Goal: Task Accomplishment & Management: Use online tool/utility

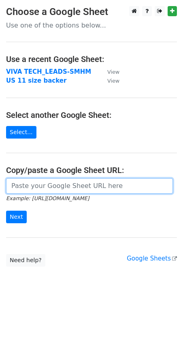
click at [53, 187] on input "url" at bounding box center [89, 185] width 167 height 15
paste input "https://docs.google.com/spreadsheets/d/1njUBPpZUom1zunQGgZEsRSSpf4ditoxbdGhzmd-…"
type input "https://docs.google.com/spreadsheets/d/1njUBPpZUom1zunQGgZEsRSSpf4ditoxbdGhzmd-…"
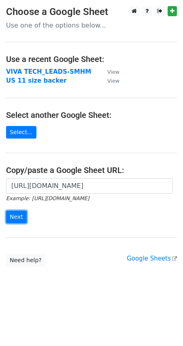
click at [18, 218] on input "Next" at bounding box center [16, 216] width 21 height 13
click at [75, 222] on form "https://docs.google.com/spreadsheets/d/1njUBPpZUom1zunQGgZEsRSSpf4ditoxbdGhzmd-…" at bounding box center [91, 200] width 171 height 45
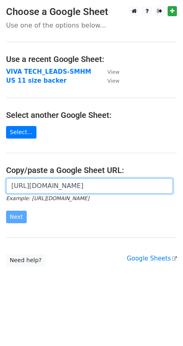
click at [97, 189] on input "https://docs.google.com/spreadsheets/d/1njUBPpZUom1zunQGgZEsRSSpf4ditoxbdGhzmd-…" at bounding box center [89, 185] width 167 height 15
click at [142, 188] on input "https://docs.google.com/spreadsheets/d/1njUBPpZUom1zunQGgZEsRSSpf4ditoxbdGhzmd-…" at bounding box center [89, 185] width 167 height 15
click at [70, 183] on input "https://docs.google.com/spreadsheets/d/1njUBPpZUom1zunQGgZEsRSSpf4ditoxbdGhzmd-…" at bounding box center [89, 185] width 167 height 15
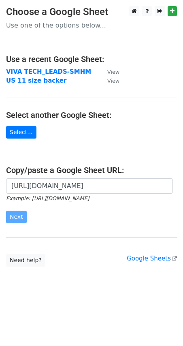
click at [57, 217] on form "https://docs.google.com/spreadsheets/d/1njUBPpZUom1zunQGgZEsRSSpf4ditoxbdGhzmd-…" at bounding box center [91, 200] width 171 height 45
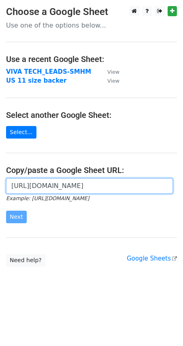
click at [106, 183] on input "https://docs.google.com/spreadsheets/d/1njUBPpZUom1zunQGgZEsRSSpf4ditoxbdGhzmd-…" at bounding box center [89, 185] width 167 height 15
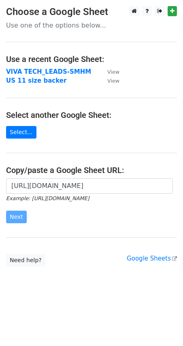
click at [43, 70] on strong "VIVA TECH_LEADS-SMHM" at bounding box center [48, 71] width 85 height 7
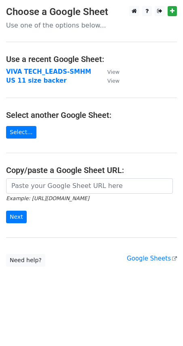
click at [55, 69] on strong "VIVA TECH_LEADS-SMHM" at bounding box center [48, 71] width 85 height 7
click at [53, 70] on strong "VIVA TECH_LEADS-SMHM" at bounding box center [48, 71] width 85 height 7
click at [42, 71] on strong "VIVA TECH_LEADS-SMHM" at bounding box center [48, 71] width 85 height 7
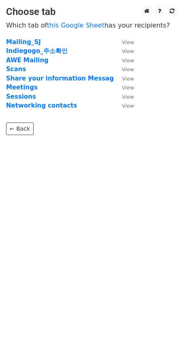
click at [25, 51] on strong "Indiegogo_주소확인" at bounding box center [37, 50] width 62 height 7
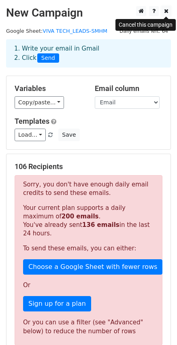
click at [166, 12] on icon at bounding box center [166, 11] width 4 height 6
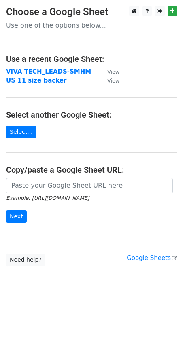
click at [42, 72] on strong "VIVA TECH_LEADS-SMHM" at bounding box center [48, 71] width 85 height 7
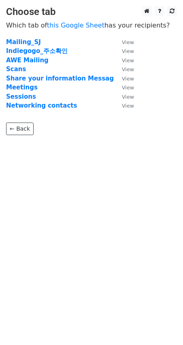
click at [21, 52] on strong "Indiegogo_주소확인" at bounding box center [37, 50] width 62 height 7
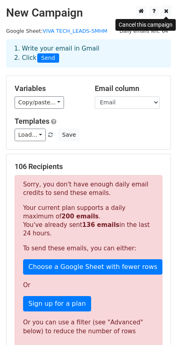
click at [167, 11] on icon at bounding box center [166, 11] width 4 height 6
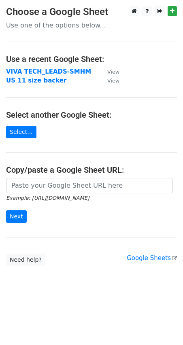
click at [58, 70] on strong "VIVA TECH_LEADS-SMHM" at bounding box center [48, 71] width 85 height 7
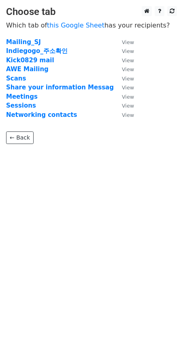
click at [26, 59] on strong "Kick0829 mail" at bounding box center [30, 60] width 48 height 7
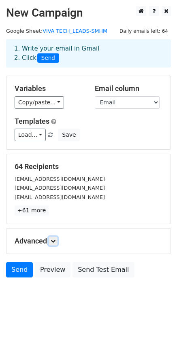
click at [52, 241] on link at bounding box center [53, 241] width 9 height 9
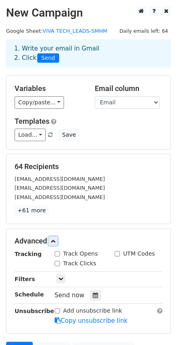
scroll to position [40, 0]
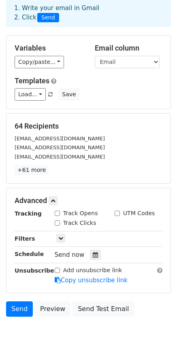
click at [57, 214] on input "Track Opens" at bounding box center [57, 213] width 5 height 5
checkbox input "true"
click at [120, 215] on div "UTM Codes" at bounding box center [135, 213] width 40 height 8
click at [115, 212] on input "UTM Codes" at bounding box center [117, 213] width 5 height 5
checkbox input "true"
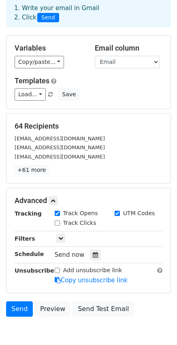
click at [57, 223] on input "Track Clicks" at bounding box center [57, 223] width 5 height 5
checkbox input "true"
click at [62, 239] on icon at bounding box center [60, 238] width 5 height 5
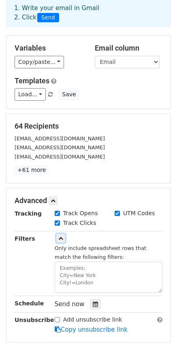
click at [62, 236] on link at bounding box center [60, 238] width 9 height 9
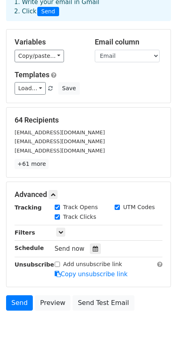
scroll to position [81, 0]
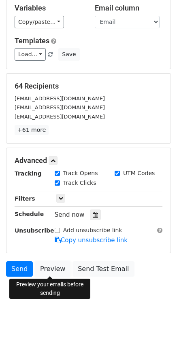
click at [55, 271] on link "Preview" at bounding box center [53, 268] width 36 height 15
click at [53, 268] on link "Preview" at bounding box center [53, 268] width 36 height 15
click at [55, 269] on link "Preview" at bounding box center [53, 268] width 36 height 15
click at [49, 268] on link "Preview" at bounding box center [53, 268] width 36 height 15
click at [53, 269] on link "Preview" at bounding box center [53, 268] width 36 height 15
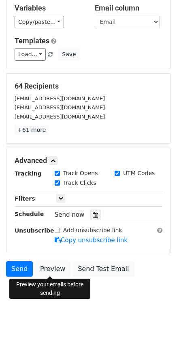
click at [59, 270] on link "Preview" at bounding box center [53, 268] width 36 height 15
click at [48, 269] on link "Preview" at bounding box center [53, 268] width 36 height 15
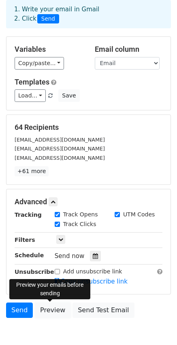
scroll to position [0, 0]
